Goal: Information Seeking & Learning: Learn about a topic

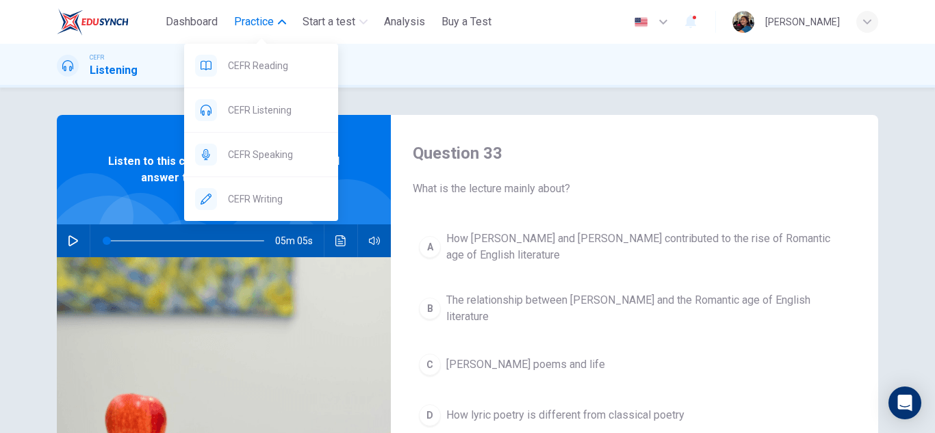
click at [280, 26] on button "Practice" at bounding box center [260, 22] width 63 height 25
click at [279, 164] on div "CEFR Speaking" at bounding box center [261, 155] width 154 height 44
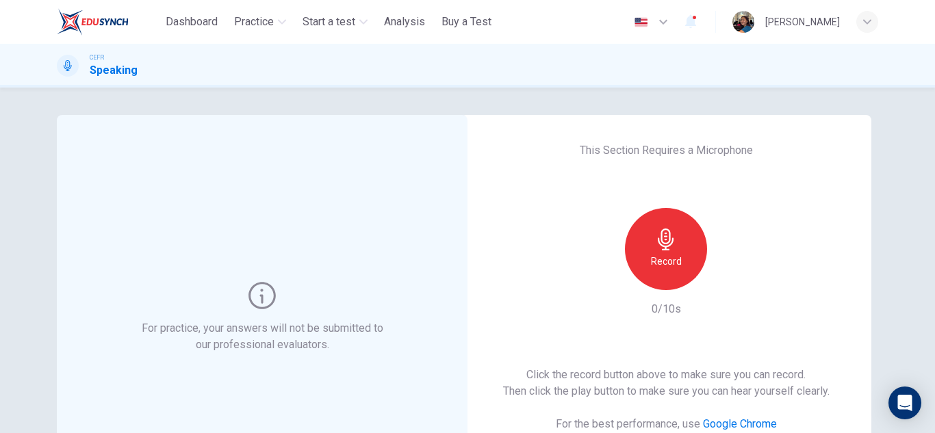
click at [693, 253] on div "Record" at bounding box center [666, 249] width 82 height 82
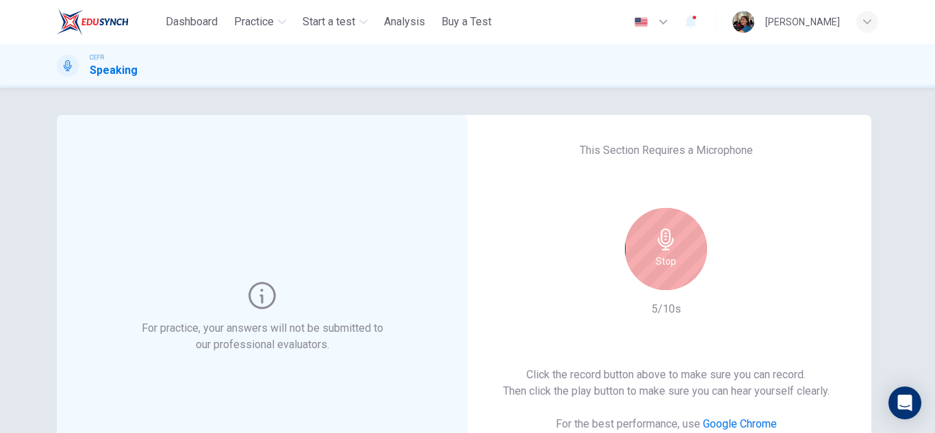
click at [693, 253] on div "Stop" at bounding box center [666, 249] width 82 height 82
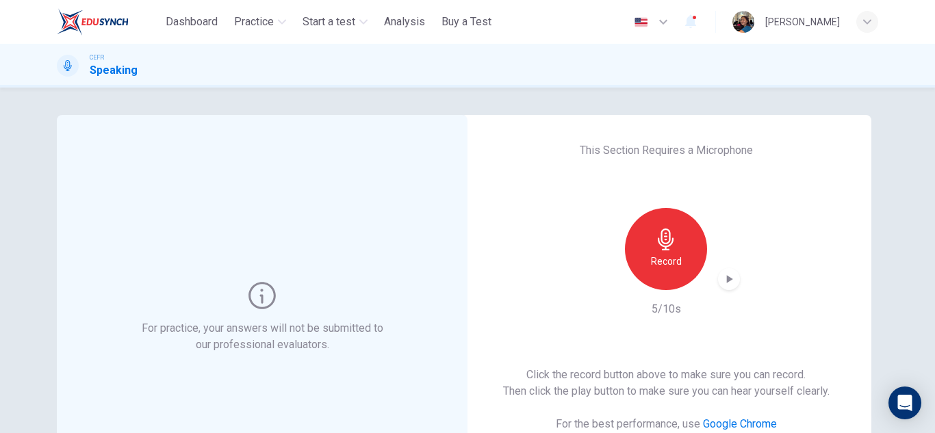
click at [723, 277] on icon "button" at bounding box center [729, 279] width 14 height 14
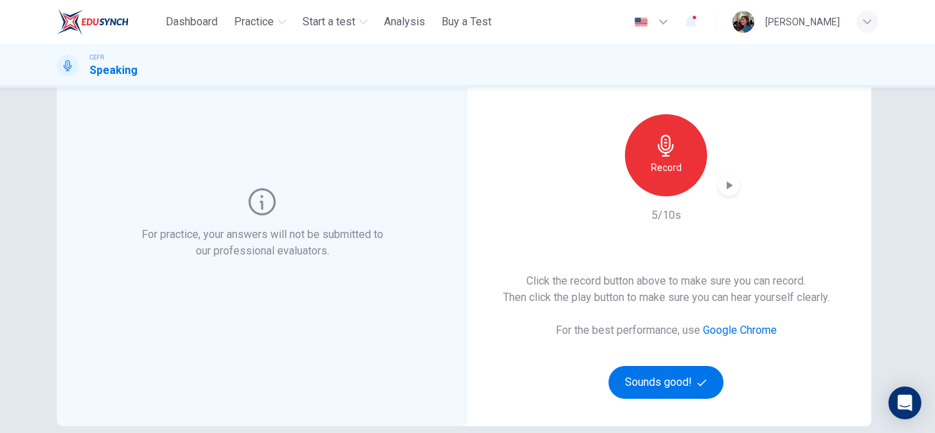
scroll to position [205, 0]
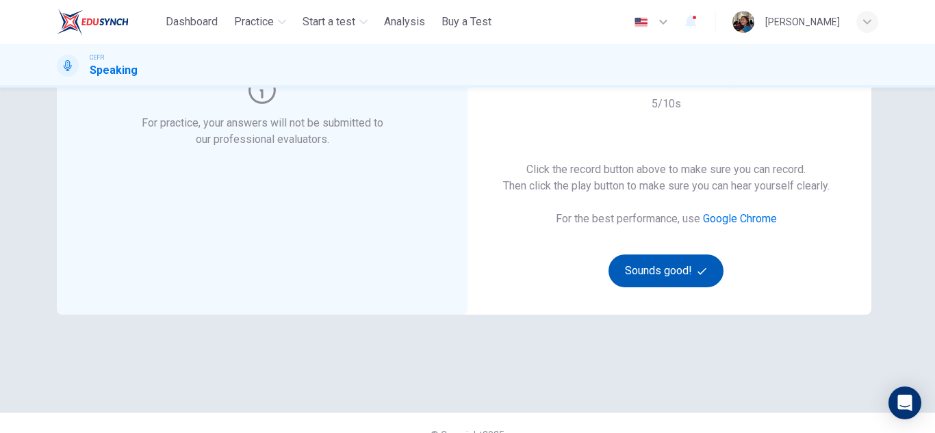
click at [693, 258] on button "Sounds good!" at bounding box center [665, 271] width 115 height 33
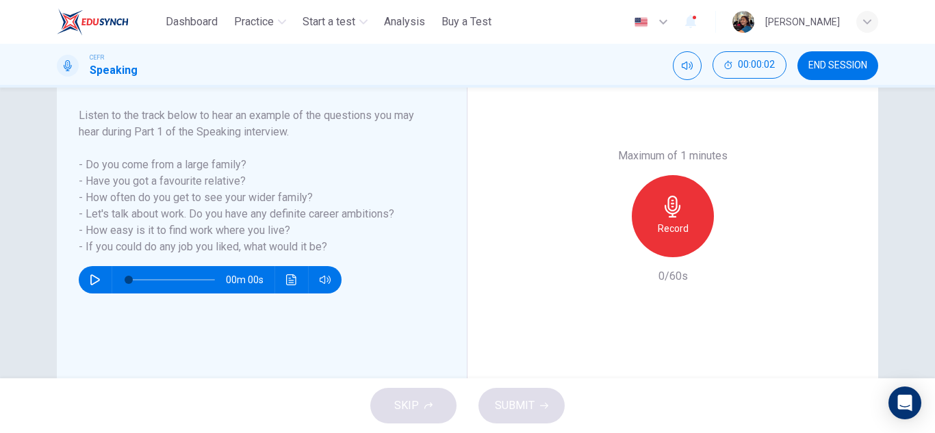
scroll to position [137, 0]
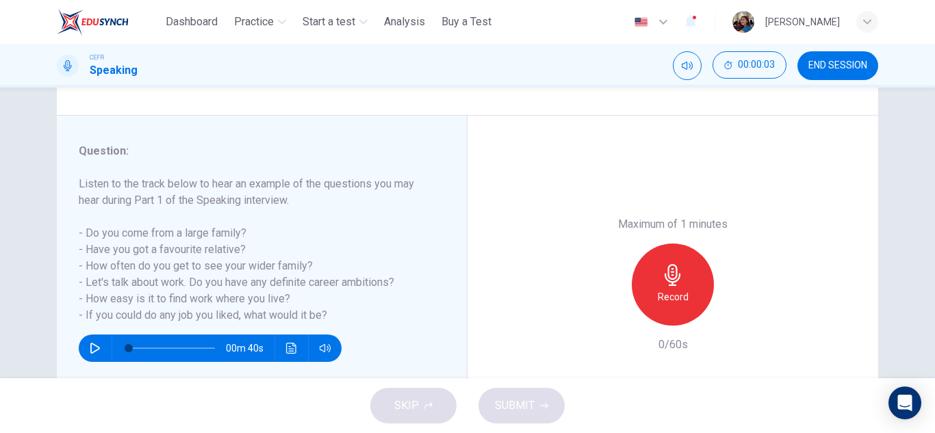
click at [97, 347] on icon "button" at bounding box center [95, 348] width 11 height 11
type input "*"
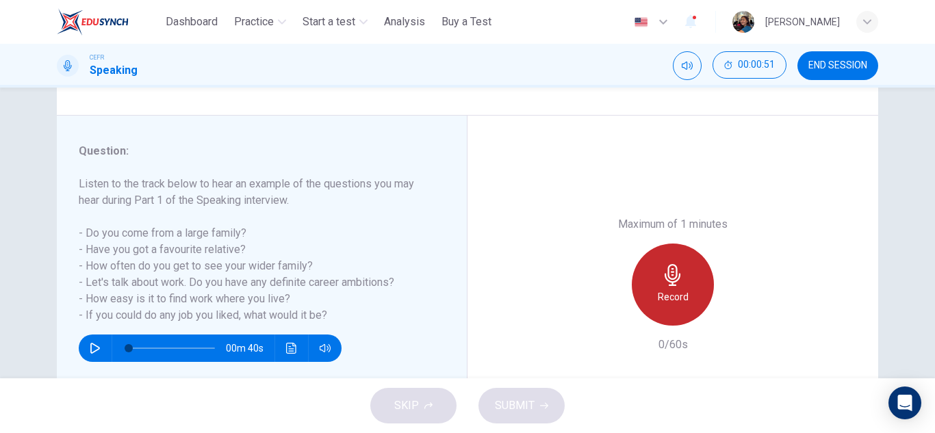
click at [674, 281] on icon "button" at bounding box center [673, 275] width 16 height 22
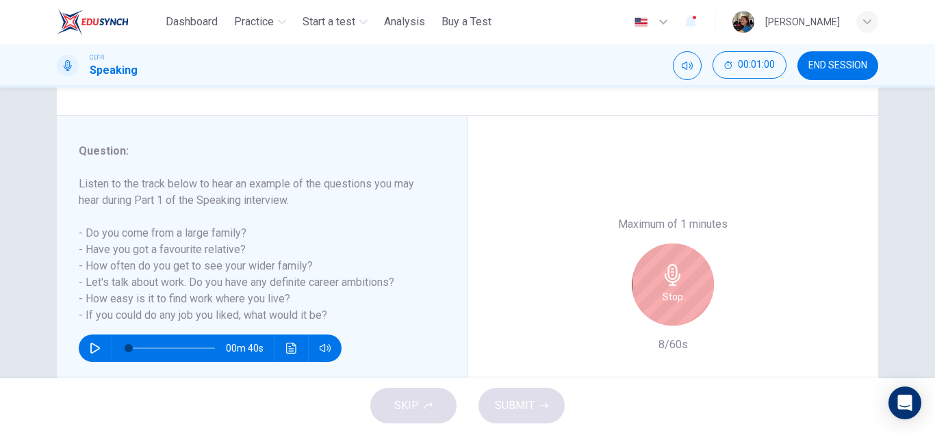
click at [669, 281] on icon "button" at bounding box center [673, 275] width 22 height 22
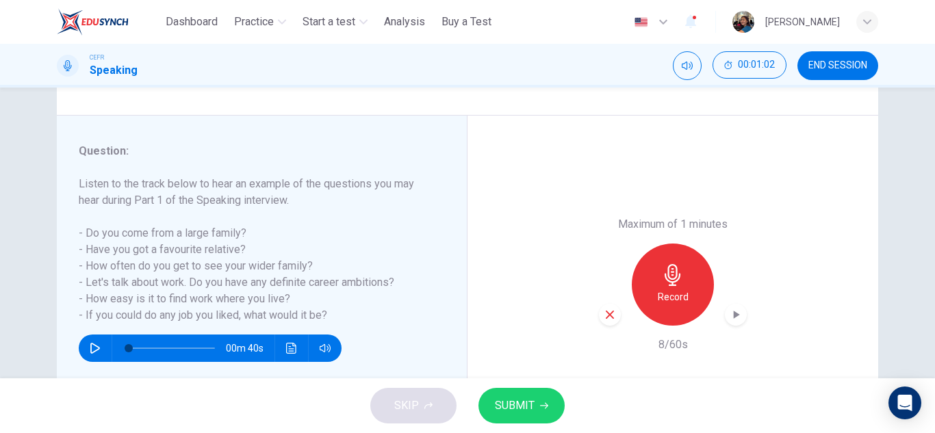
click at [611, 315] on icon "button" at bounding box center [610, 315] width 12 height 12
click at [680, 299] on h6 "Record" at bounding box center [673, 297] width 31 height 16
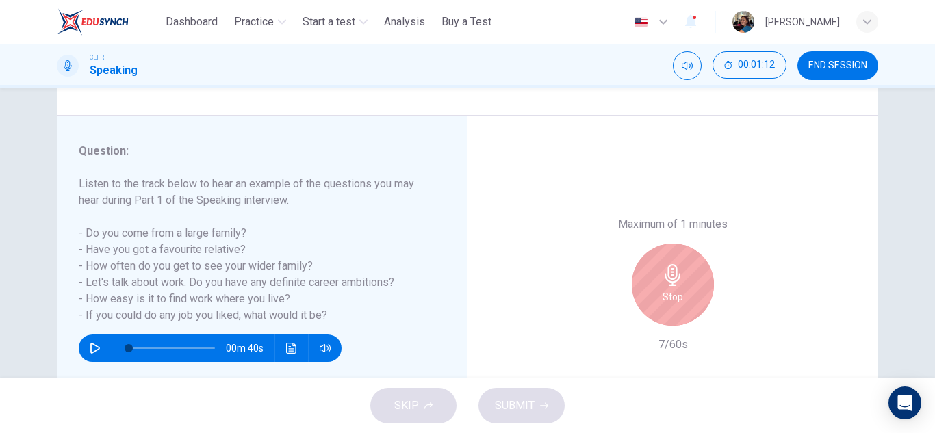
click at [680, 299] on div "Stop" at bounding box center [673, 285] width 82 height 82
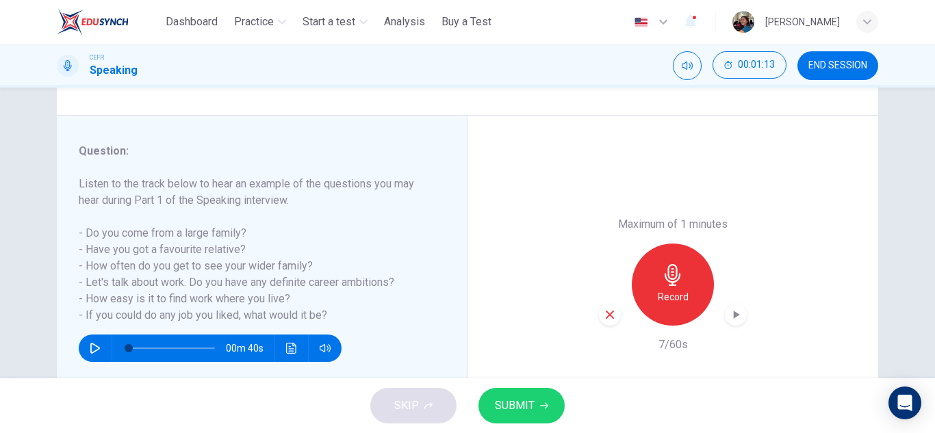
click at [680, 299] on h6 "Record" at bounding box center [673, 297] width 31 height 16
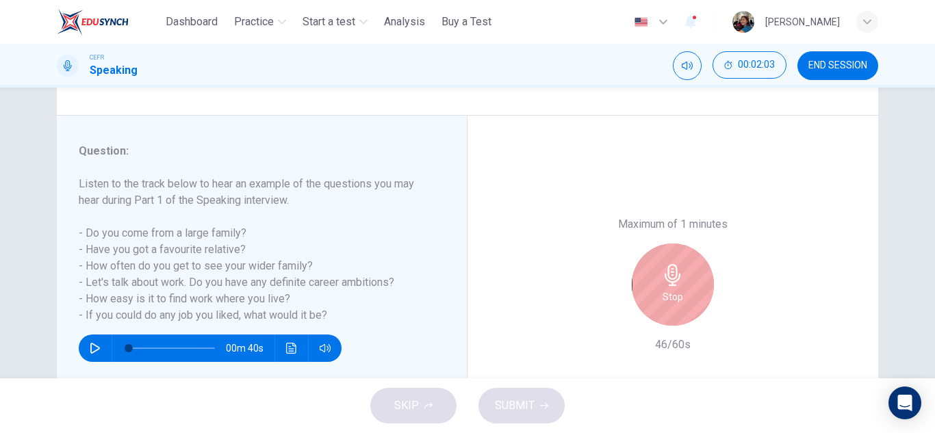
click at [669, 274] on icon "button" at bounding box center [673, 275] width 22 height 22
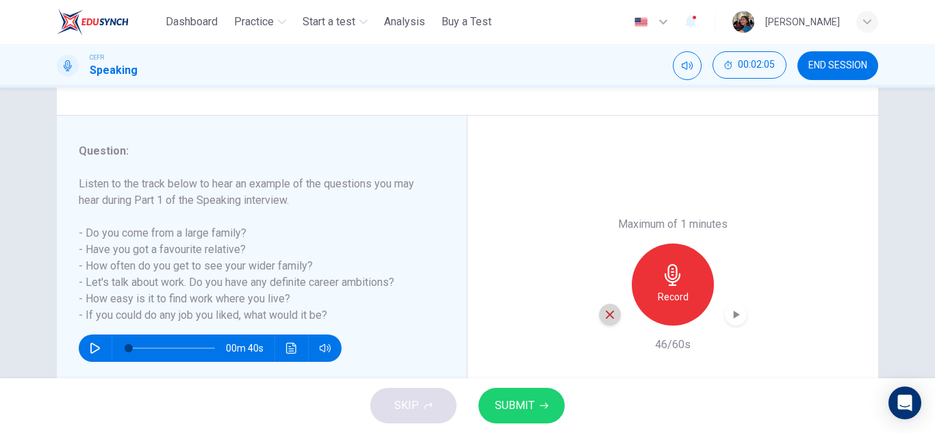
click at [599, 313] on div "button" at bounding box center [610, 315] width 22 height 22
click at [683, 297] on h6 "Record" at bounding box center [673, 297] width 31 height 16
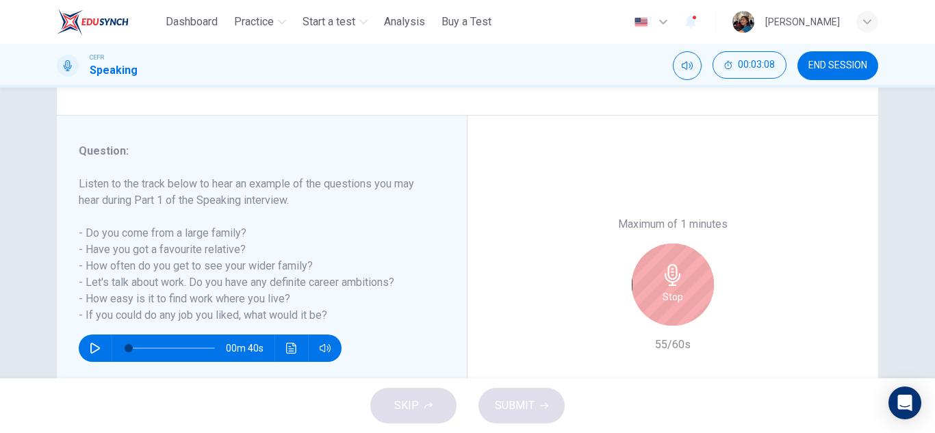
click at [683, 297] on div "Stop" at bounding box center [673, 285] width 82 height 82
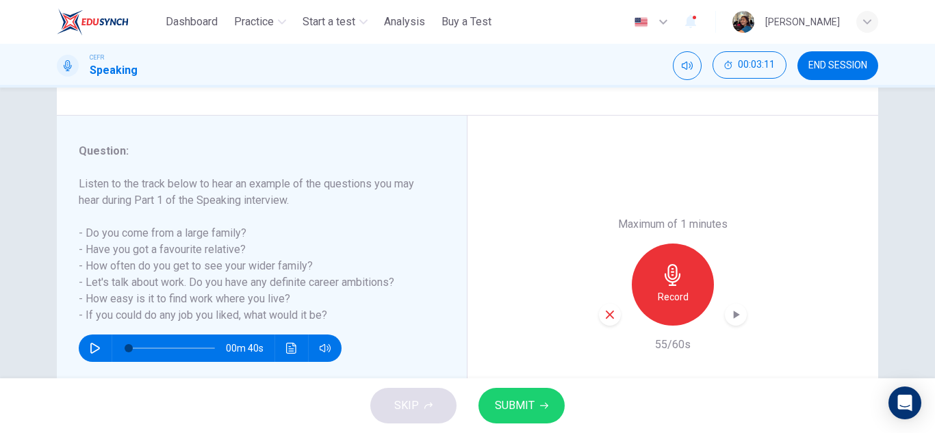
click at [606, 316] on icon "button" at bounding box center [610, 315] width 8 height 8
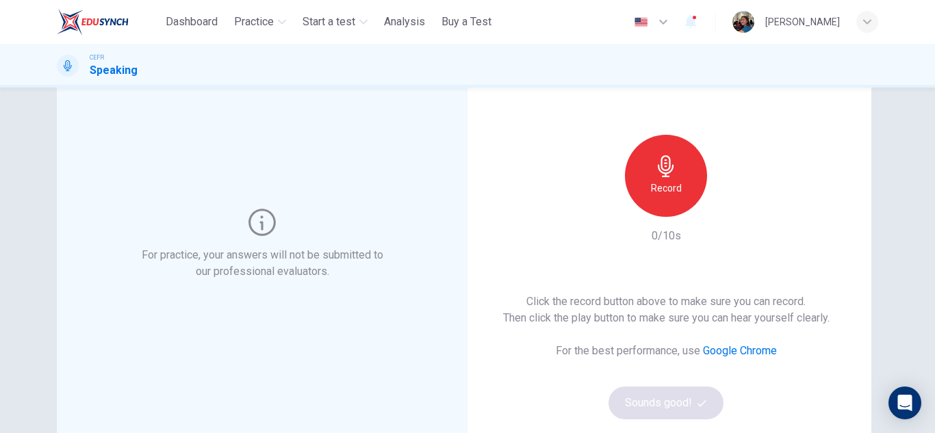
scroll to position [137, 0]
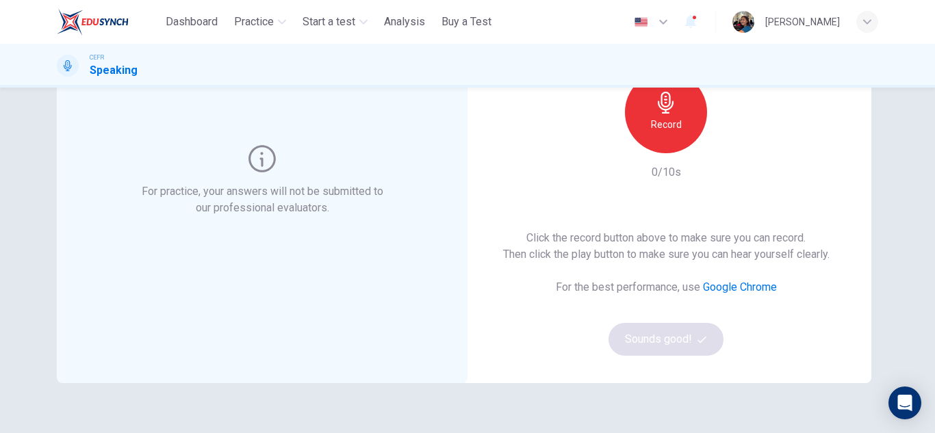
click at [669, 155] on div "Record 0/10s" at bounding box center [666, 126] width 148 height 110
click at [658, 120] on h6 "Record" at bounding box center [666, 124] width 31 height 16
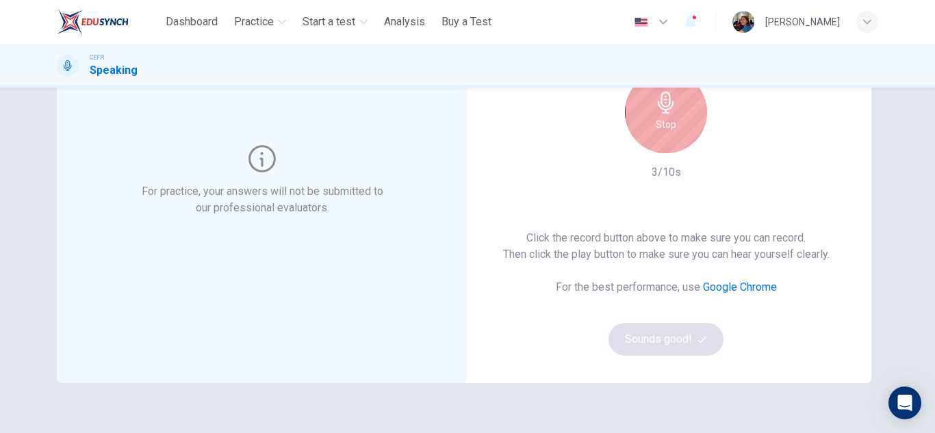
click at [692, 118] on div "Stop" at bounding box center [666, 112] width 82 height 82
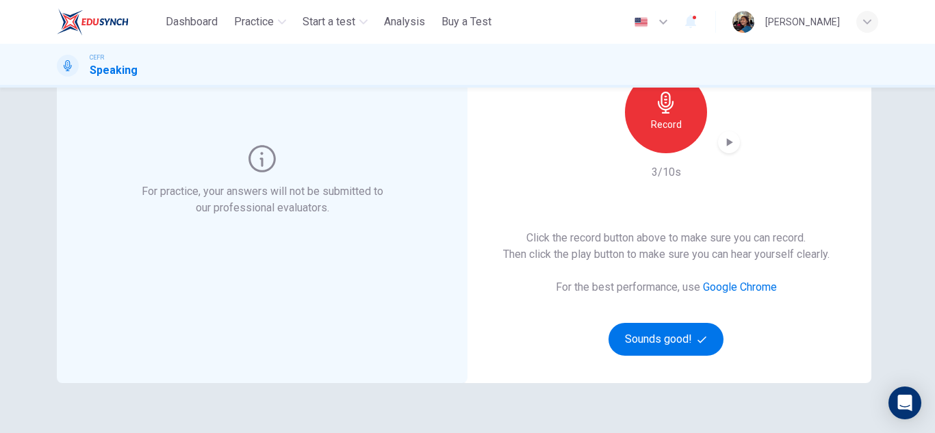
click at [729, 141] on icon "button" at bounding box center [729, 143] width 14 height 14
click at [648, 350] on button "Sounds good!" at bounding box center [665, 339] width 115 height 33
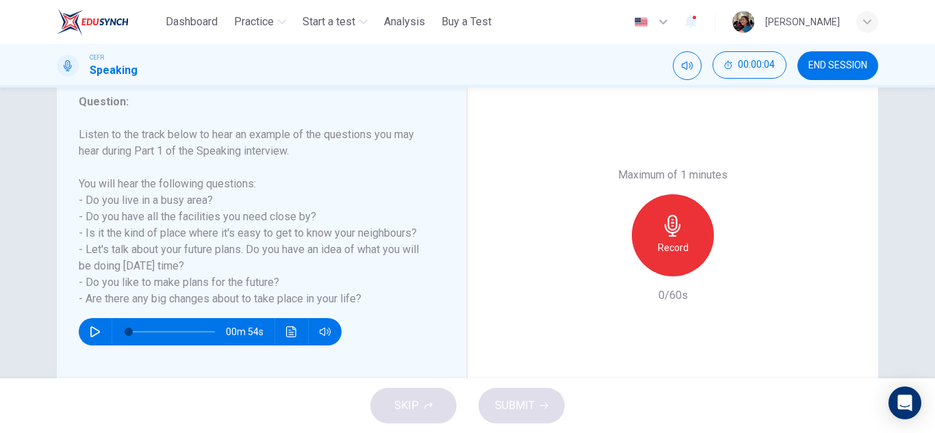
scroll to position [171, 0]
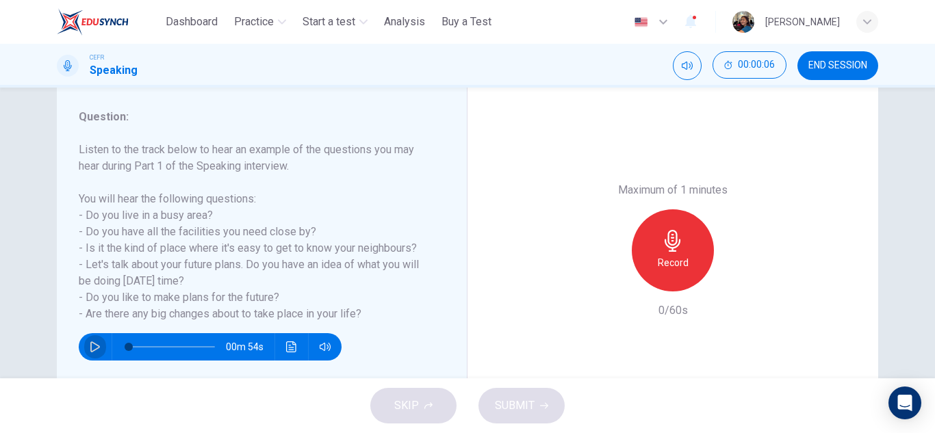
click at [99, 346] on button "button" at bounding box center [95, 346] width 22 height 27
type input "*"
click at [675, 269] on h6 "Record" at bounding box center [673, 263] width 31 height 16
click at [604, 281] on icon "button" at bounding box center [610, 280] width 12 height 12
